Goal: Task Accomplishment & Management: Use online tool/utility

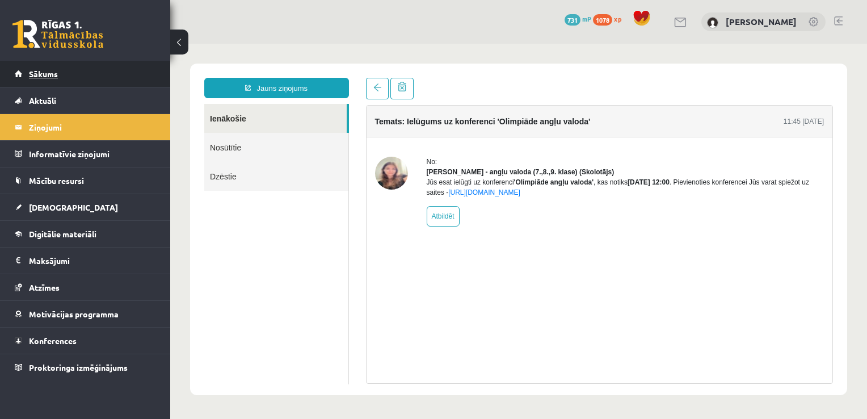
click at [57, 82] on link "Sākums" at bounding box center [85, 74] width 141 height 26
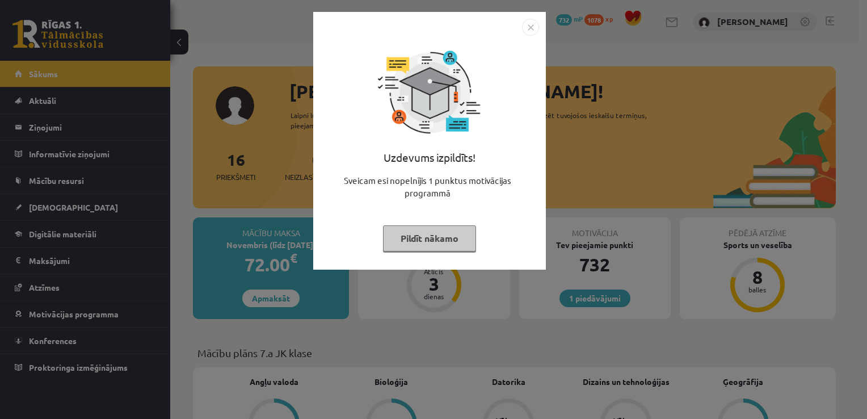
click at [434, 237] on button "Pildīt nākamo" at bounding box center [429, 238] width 93 height 26
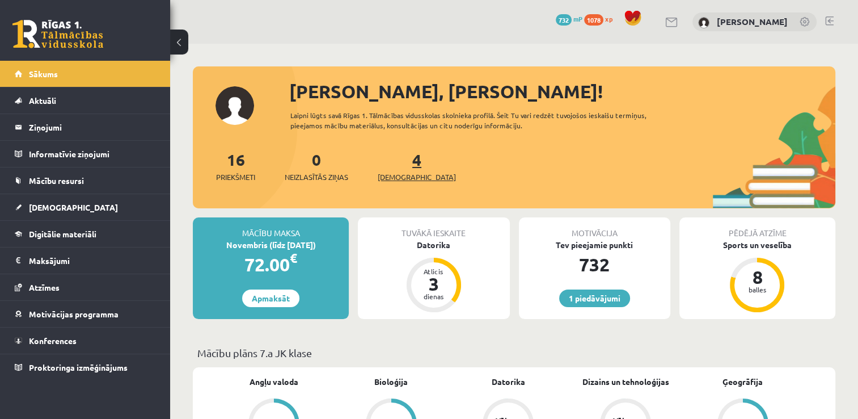
click at [407, 175] on span "[DEMOGRAPHIC_DATA]" at bounding box center [417, 176] width 78 height 11
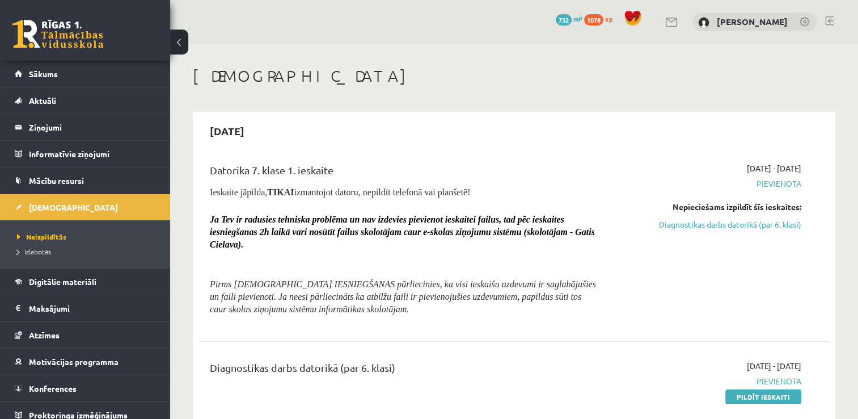
click at [830, 16] on link at bounding box center [829, 20] width 9 height 9
